Goal: Information Seeking & Learning: Learn about a topic

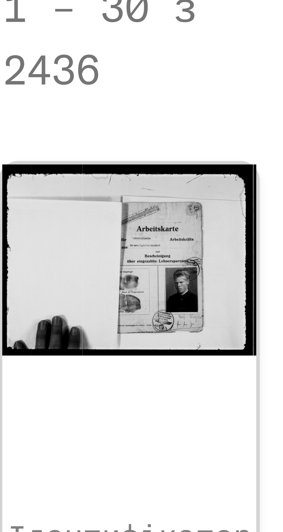
scroll to position [0, 38]
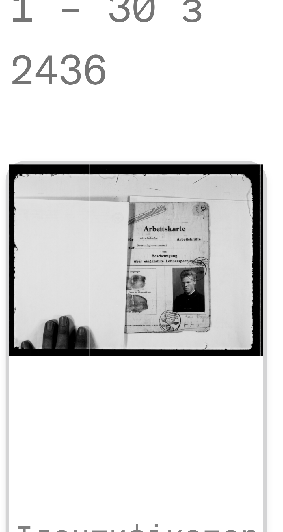
click at [134, 138] on img at bounding box center [132, 146] width 21 height 16
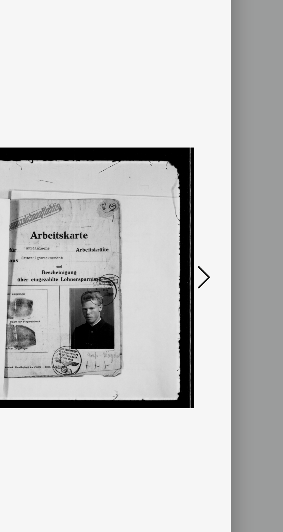
scroll to position [0, 0]
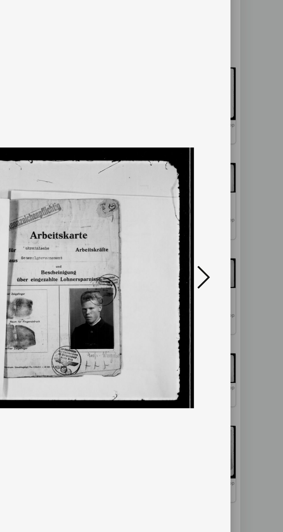
click at [239, 258] on icon at bounding box center [240, 251] width 7 height 14
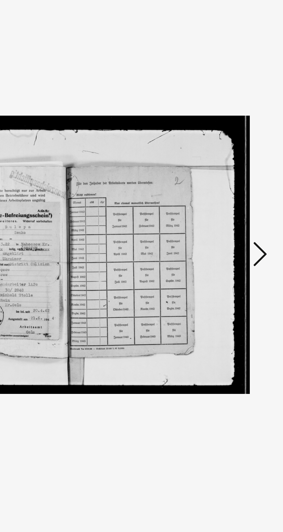
click at [241, 258] on icon at bounding box center [240, 251] width 7 height 14
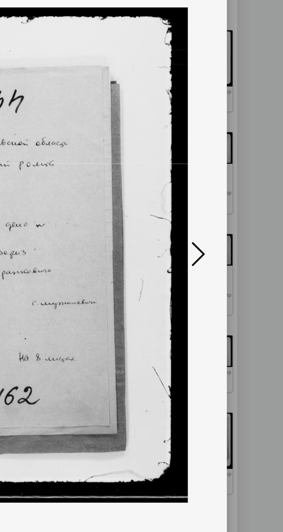
click at [240, 258] on icon at bounding box center [240, 251] width 7 height 14
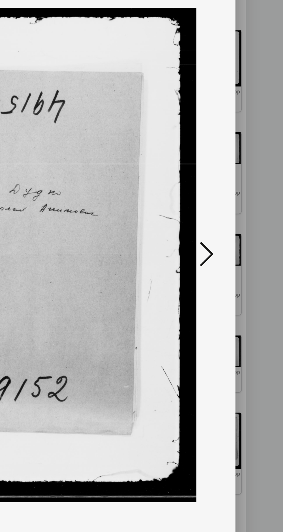
click at [240, 258] on icon at bounding box center [240, 251] width 7 height 14
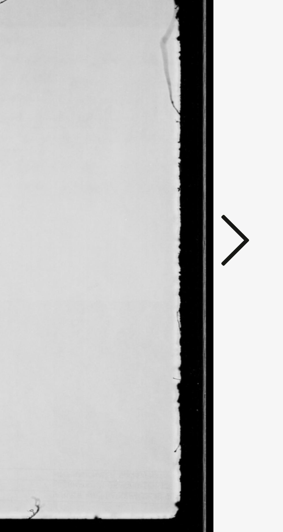
click at [240, 258] on icon at bounding box center [240, 251] width 7 height 14
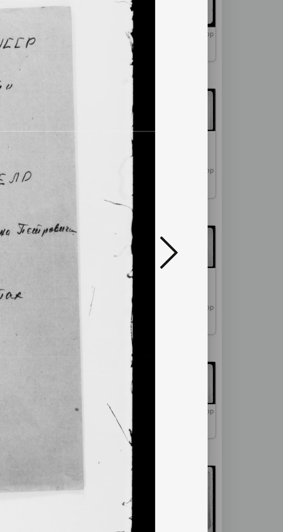
click at [241, 258] on icon at bounding box center [240, 251] width 7 height 14
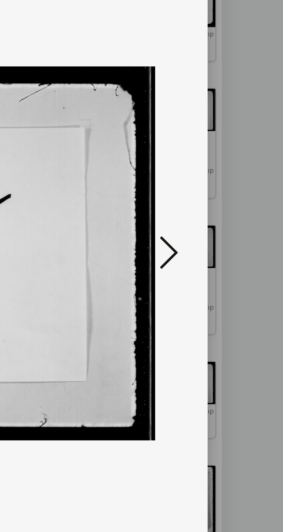
click at [240, 258] on icon at bounding box center [240, 251] width 7 height 14
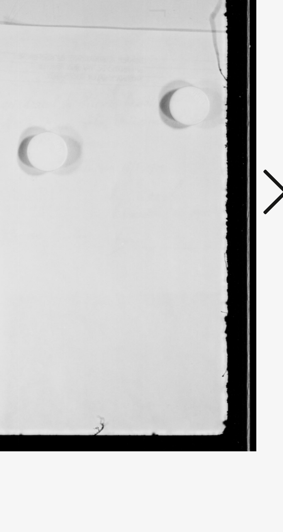
click at [240, 258] on icon at bounding box center [240, 251] width 7 height 14
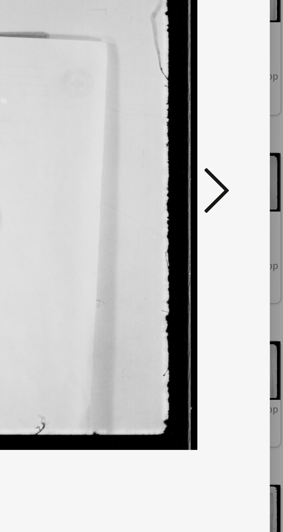
click at [238, 255] on icon at bounding box center [240, 251] width 7 height 14
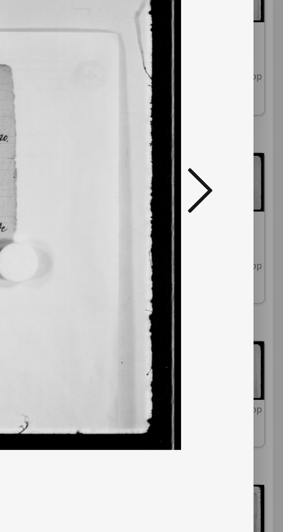
click at [241, 255] on icon at bounding box center [240, 251] width 7 height 14
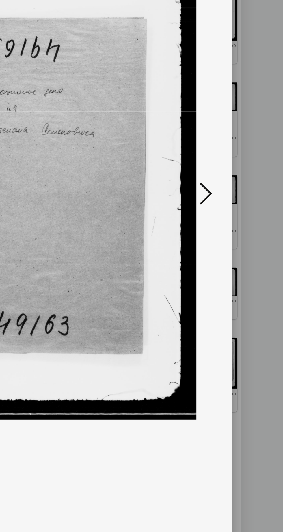
click at [235, 252] on img at bounding box center [141, 251] width 187 height 475
click at [239, 254] on icon at bounding box center [240, 251] width 7 height 14
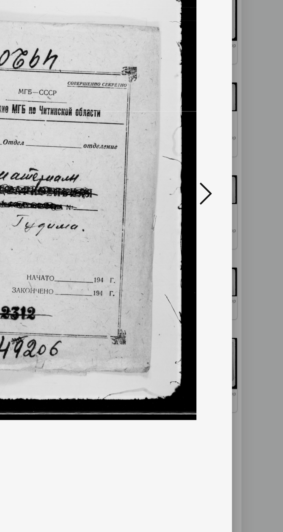
click at [242, 258] on button at bounding box center [240, 251] width 10 height 16
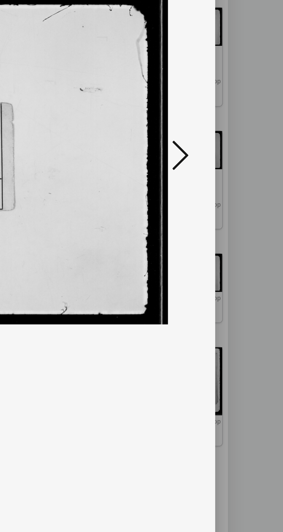
click at [242, 258] on icon at bounding box center [240, 251] width 7 height 14
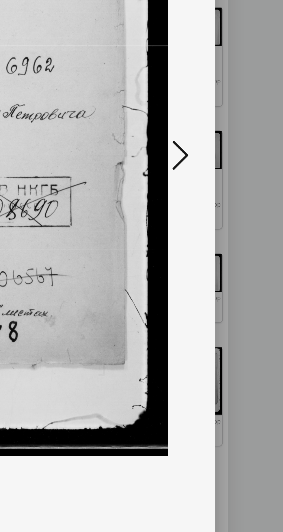
click at [240, 258] on icon at bounding box center [240, 251] width 7 height 14
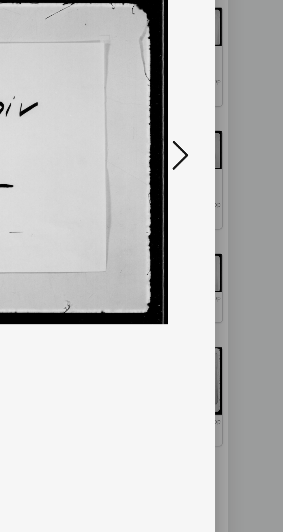
click at [241, 258] on icon at bounding box center [240, 251] width 7 height 14
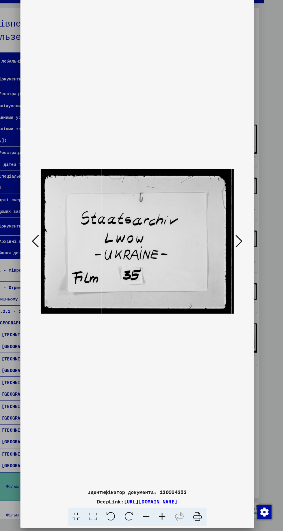
click at [243, 258] on icon at bounding box center [240, 251] width 7 height 14
click at [240, 258] on icon at bounding box center [240, 251] width 7 height 14
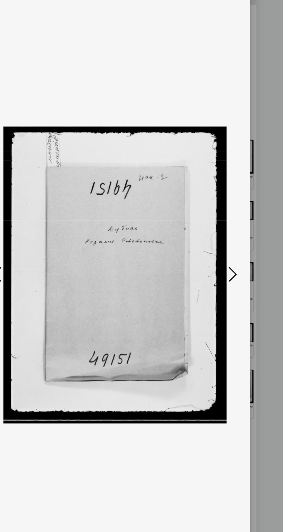
click at [242, 258] on icon at bounding box center [240, 251] width 7 height 14
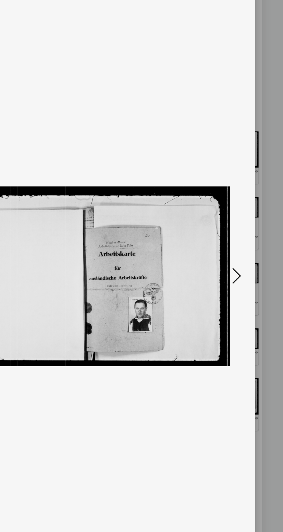
click at [239, 258] on icon at bounding box center [240, 251] width 7 height 14
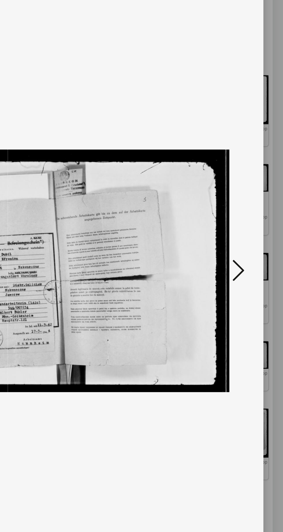
click at [242, 258] on icon at bounding box center [240, 251] width 7 height 14
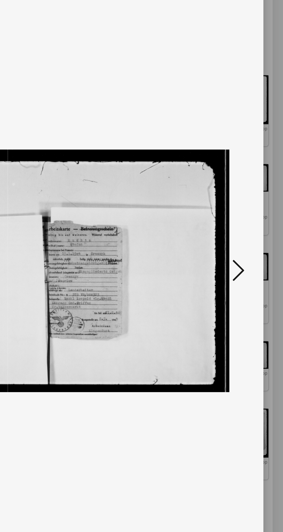
click at [241, 258] on icon at bounding box center [240, 251] width 7 height 14
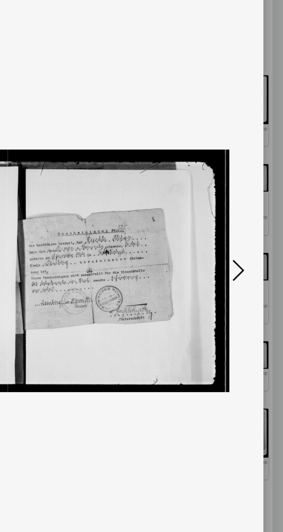
click at [242, 258] on icon at bounding box center [240, 251] width 7 height 14
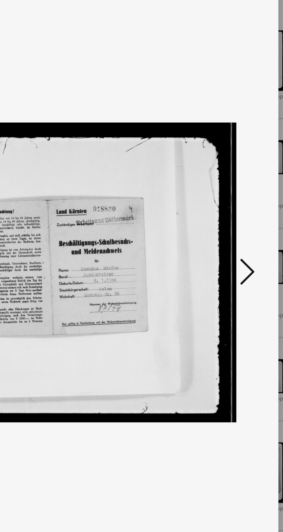
click at [241, 258] on icon at bounding box center [240, 251] width 7 height 14
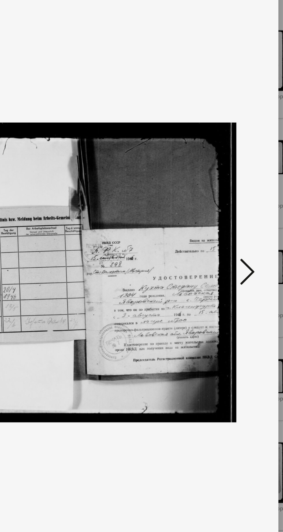
click at [240, 258] on icon at bounding box center [240, 251] width 7 height 14
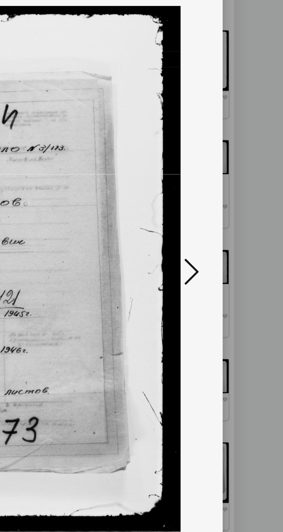
click at [240, 258] on icon at bounding box center [240, 251] width 7 height 14
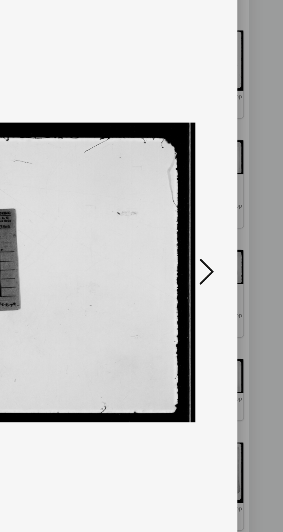
click at [240, 258] on icon at bounding box center [240, 251] width 7 height 14
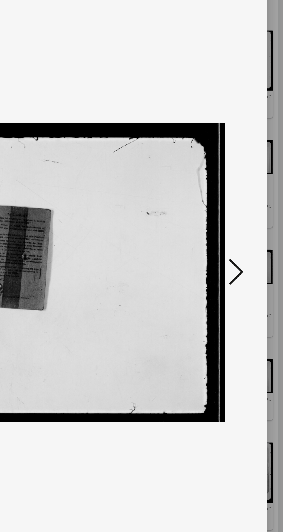
click at [240, 258] on icon at bounding box center [240, 251] width 7 height 14
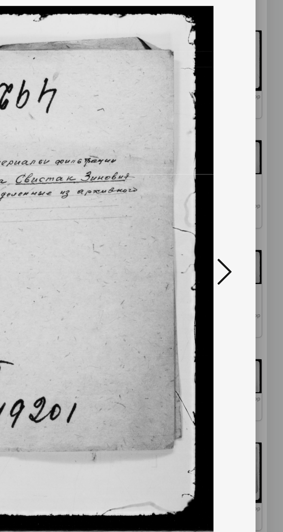
click at [241, 258] on icon at bounding box center [240, 251] width 7 height 14
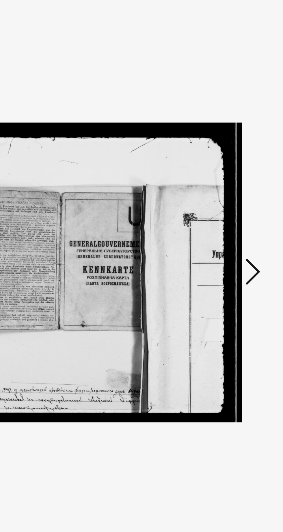
click at [242, 258] on icon at bounding box center [240, 251] width 7 height 14
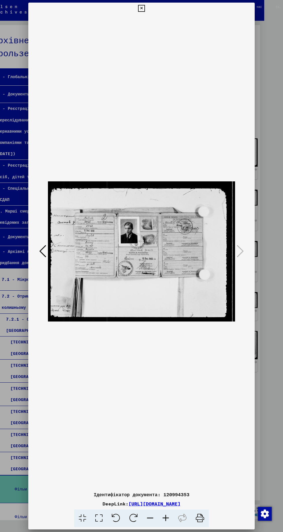
click at [141, 12] on icon at bounding box center [141, 8] width 7 height 7
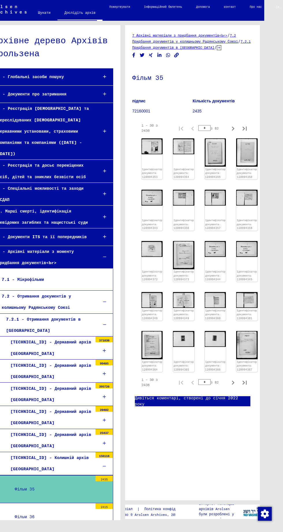
scroll to position [9, 42]
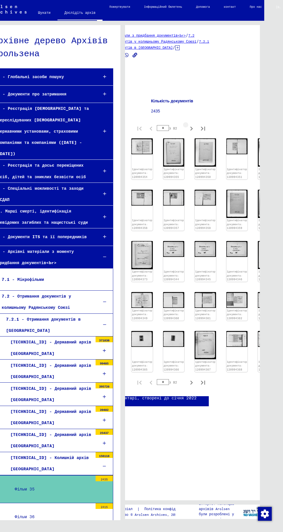
click at [191, 125] on icon "Наступна сторінка" at bounding box center [191, 129] width 8 height 8
type input "*"
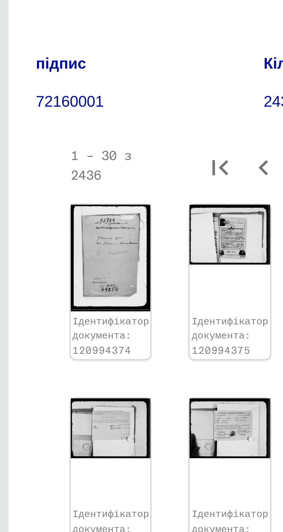
scroll to position [0, 1]
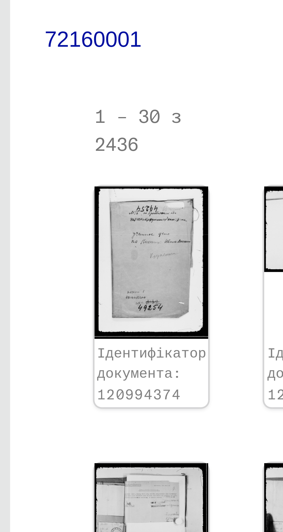
click at [153, 151] on img at bounding box center [150, 152] width 21 height 28
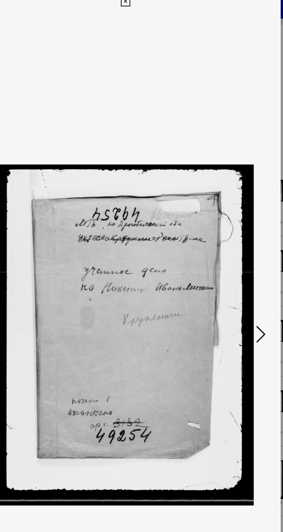
click at [239, 258] on icon at bounding box center [240, 251] width 7 height 14
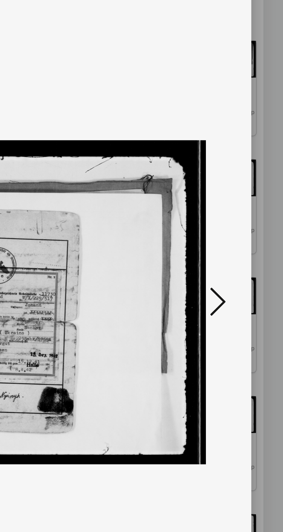
click at [239, 258] on icon at bounding box center [240, 251] width 7 height 14
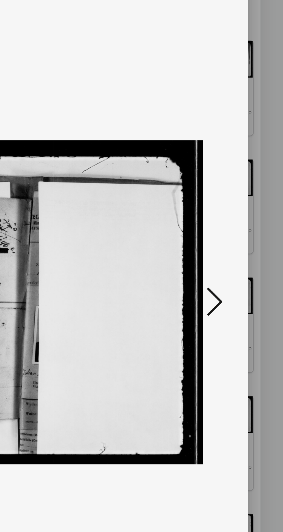
click at [239, 258] on icon at bounding box center [240, 251] width 7 height 14
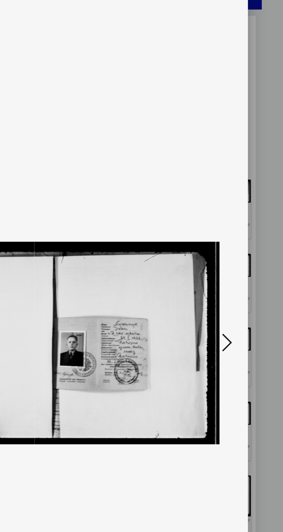
click at [242, 258] on icon at bounding box center [240, 251] width 7 height 14
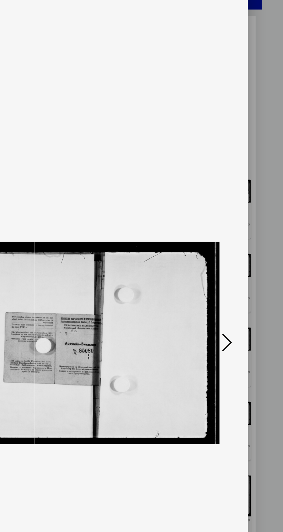
click at [239, 258] on icon at bounding box center [240, 251] width 7 height 14
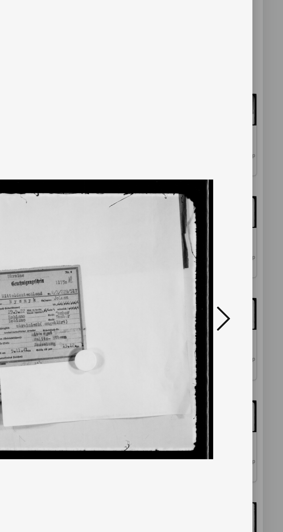
click at [240, 258] on icon at bounding box center [240, 251] width 7 height 14
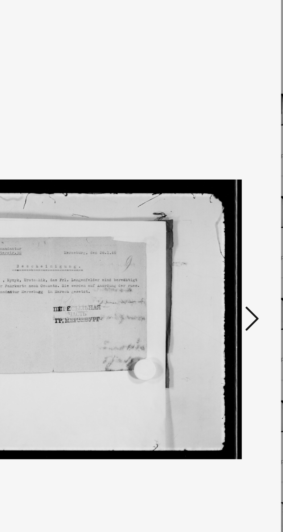
click at [242, 258] on icon at bounding box center [240, 251] width 7 height 14
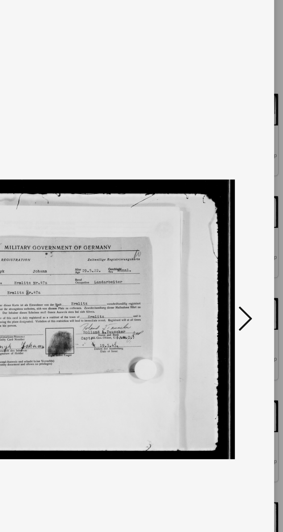
click at [240, 258] on icon at bounding box center [240, 251] width 7 height 14
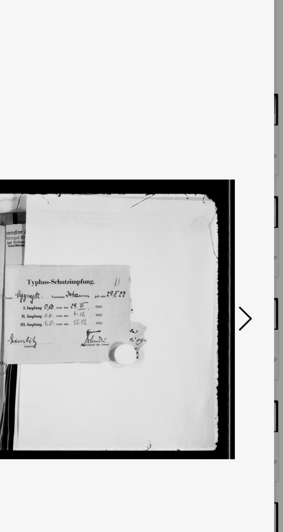
click at [239, 258] on icon at bounding box center [240, 251] width 7 height 14
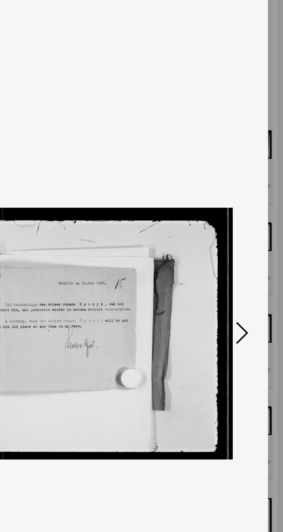
click at [239, 258] on icon at bounding box center [240, 251] width 7 height 14
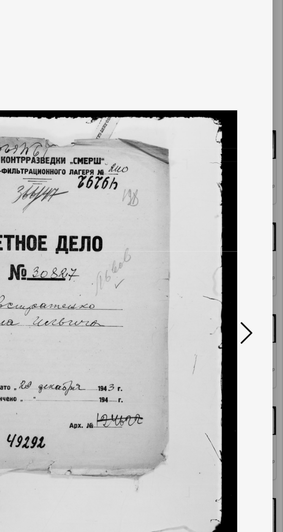
click at [241, 258] on icon at bounding box center [240, 251] width 7 height 14
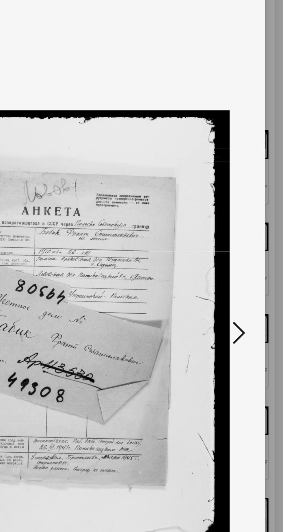
click at [242, 258] on icon at bounding box center [240, 251] width 7 height 14
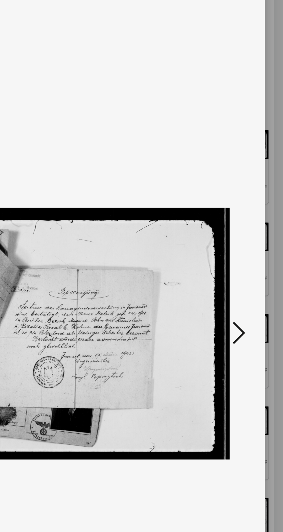
click at [240, 258] on icon at bounding box center [240, 251] width 7 height 14
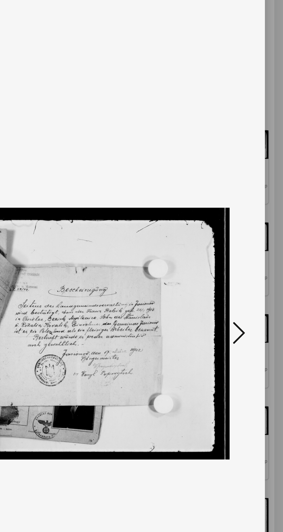
click at [242, 258] on icon at bounding box center [240, 251] width 7 height 14
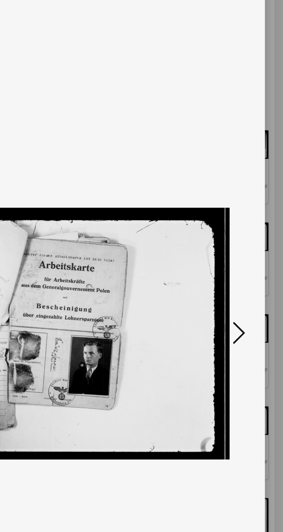
click at [241, 258] on icon at bounding box center [240, 251] width 7 height 14
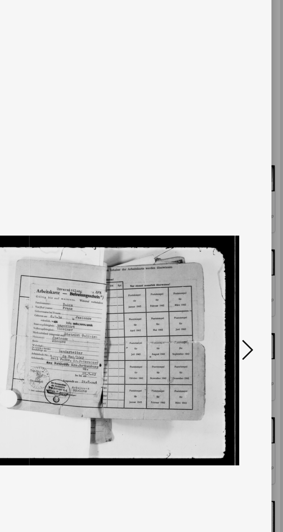
click at [239, 258] on icon at bounding box center [240, 251] width 7 height 14
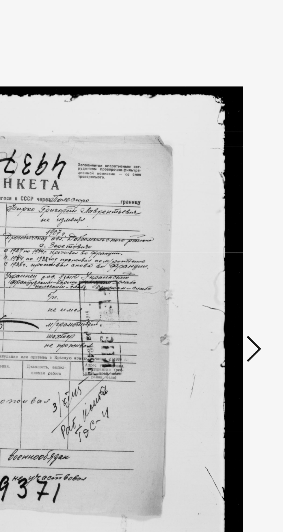
scroll to position [0, 0]
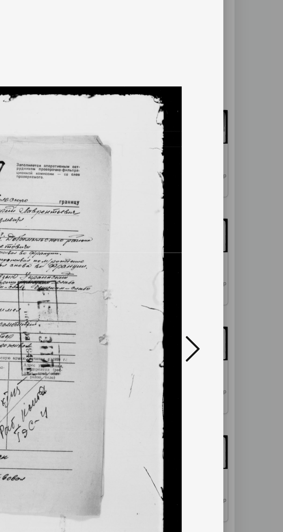
click at [242, 258] on icon at bounding box center [240, 251] width 7 height 14
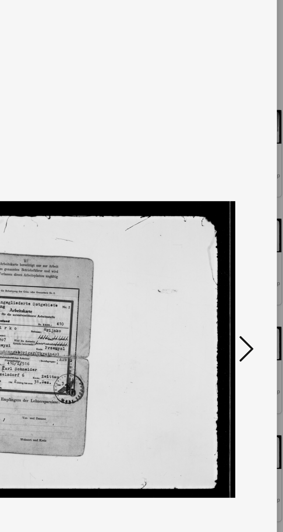
click at [243, 258] on icon at bounding box center [240, 251] width 7 height 14
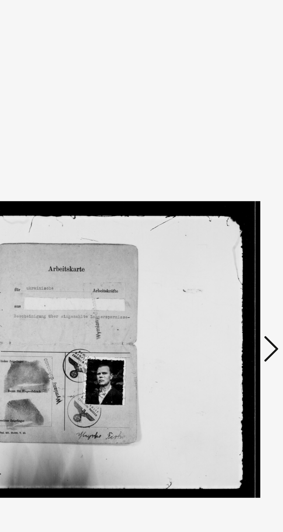
click at [240, 258] on icon at bounding box center [240, 251] width 7 height 14
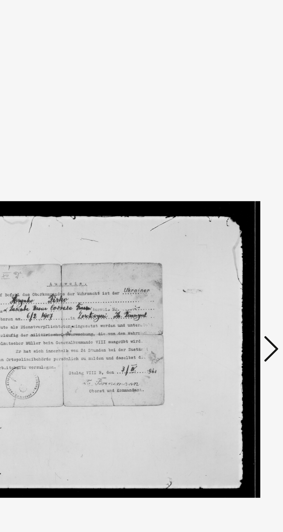
click at [239, 258] on icon at bounding box center [240, 251] width 7 height 14
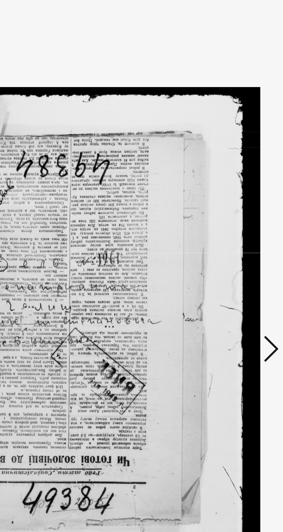
click at [240, 258] on icon at bounding box center [240, 251] width 7 height 14
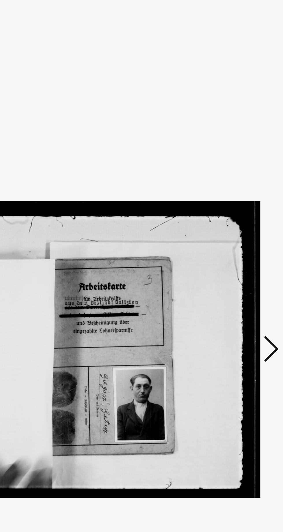
click at [240, 258] on icon at bounding box center [240, 251] width 7 height 14
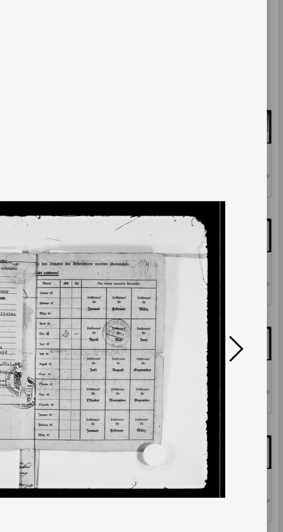
click at [243, 258] on icon at bounding box center [240, 251] width 7 height 14
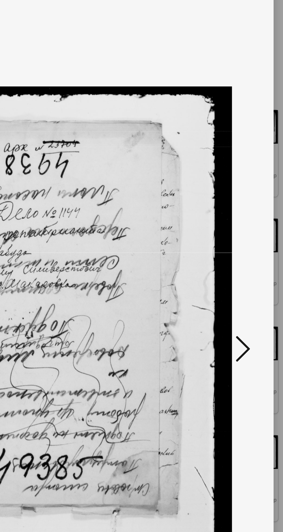
click at [241, 258] on icon at bounding box center [240, 251] width 7 height 14
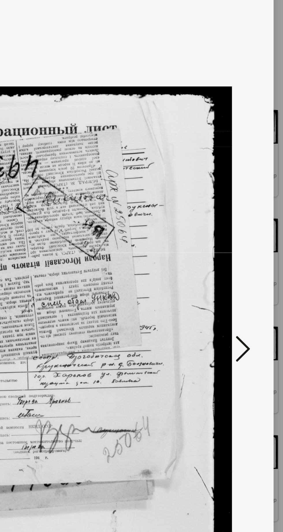
click at [241, 258] on icon at bounding box center [240, 251] width 7 height 14
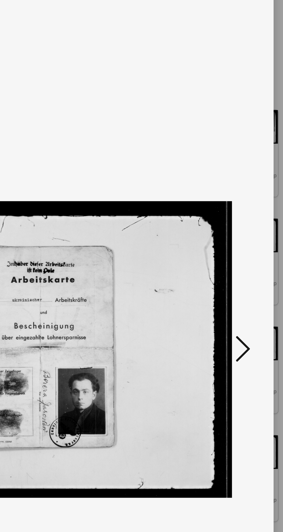
click at [241, 258] on icon at bounding box center [240, 251] width 7 height 14
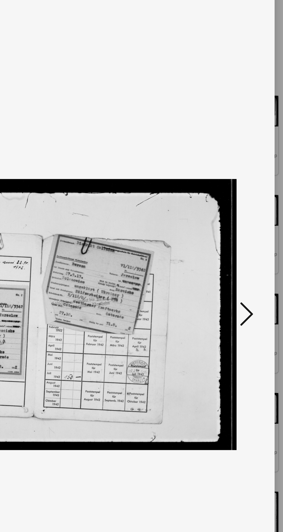
click at [239, 258] on icon at bounding box center [240, 251] width 7 height 14
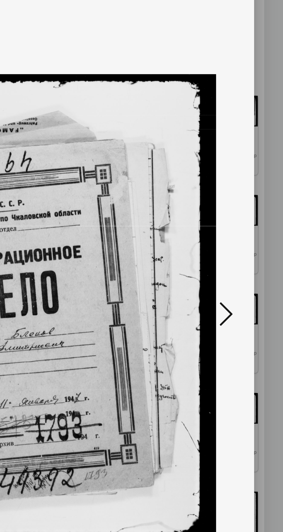
click at [239, 258] on icon at bounding box center [240, 251] width 7 height 14
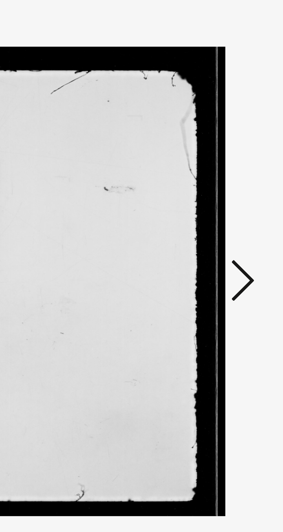
click at [242, 258] on icon at bounding box center [240, 251] width 7 height 14
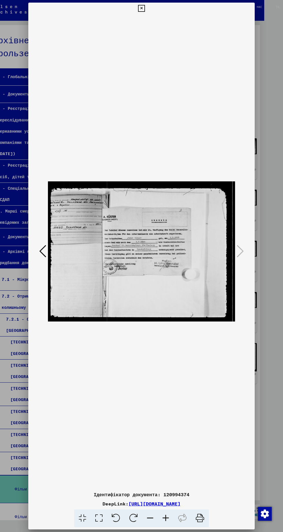
click at [143, 12] on icon at bounding box center [141, 8] width 7 height 7
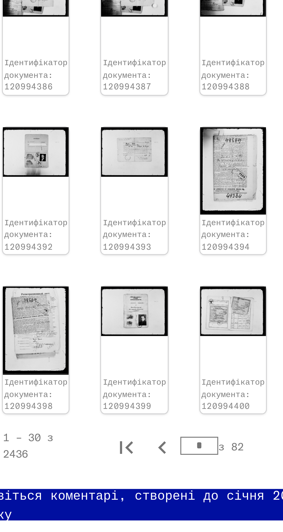
scroll to position [0, 31]
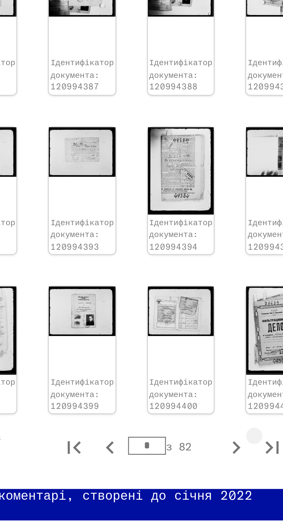
click at [213, 393] on icon "Остання сторінка" at bounding box center [213, 395] width 4 height 4
type input "**"
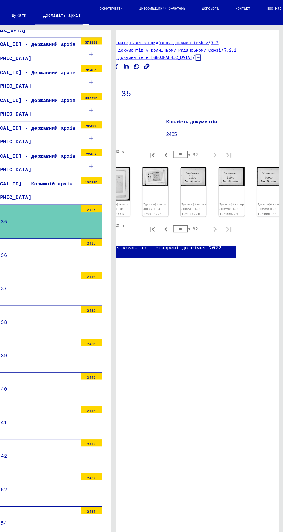
scroll to position [0, 42]
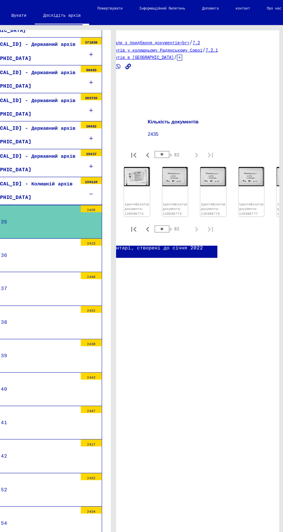
click at [136, 145] on img at bounding box center [141, 146] width 21 height 16
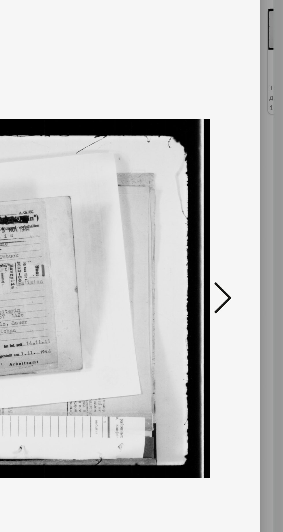
click at [240, 250] on icon at bounding box center [240, 251] width 7 height 14
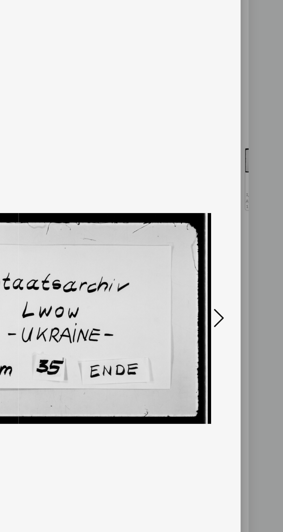
scroll to position [0, 0]
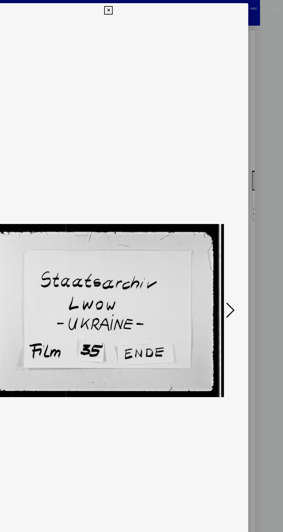
click at [237, 248] on icon at bounding box center [240, 251] width 7 height 14
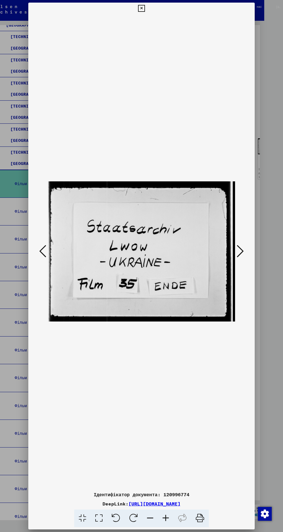
click at [243, 256] on icon at bounding box center [240, 251] width 7 height 14
click at [142, 11] on icon at bounding box center [141, 8] width 7 height 7
